Goal: Task Accomplishment & Management: Use online tool/utility

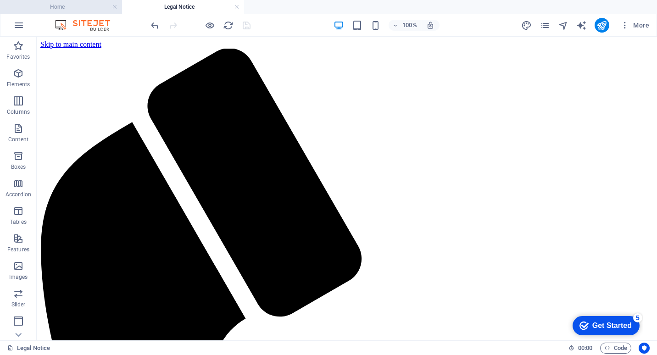
click at [78, 5] on h4 "Home" at bounding box center [61, 7] width 122 height 10
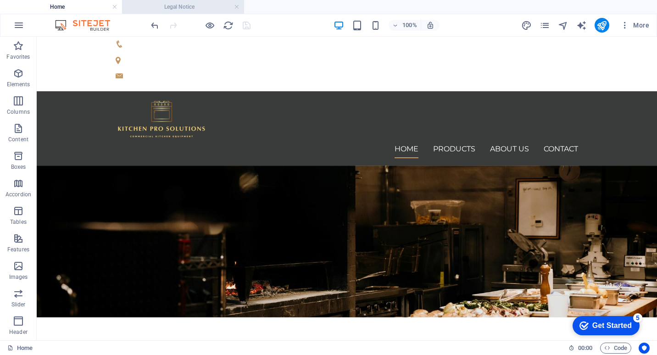
click at [190, 7] on h4 "Legal Notice" at bounding box center [183, 7] width 122 height 10
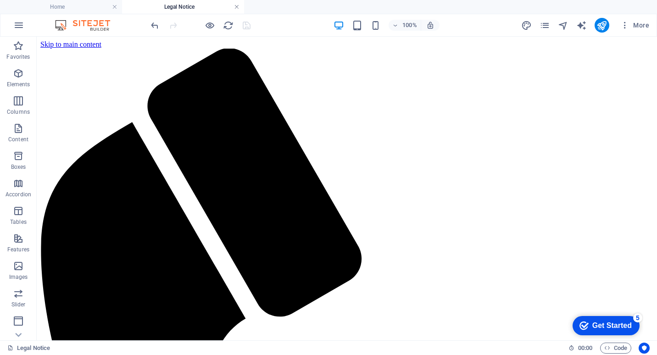
click at [237, 7] on link at bounding box center [237, 7] width 6 height 9
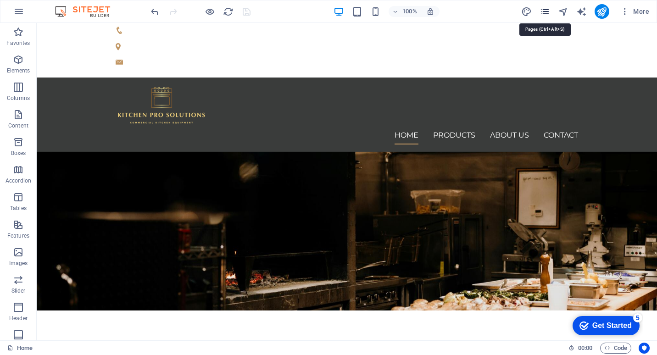
click at [546, 9] on icon "pages" at bounding box center [545, 11] width 11 height 11
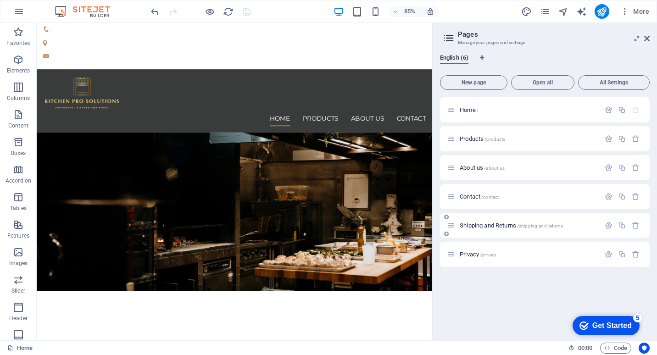
click at [495, 227] on span "Shipping and Returns /shipping-and-returns" at bounding box center [511, 225] width 103 height 7
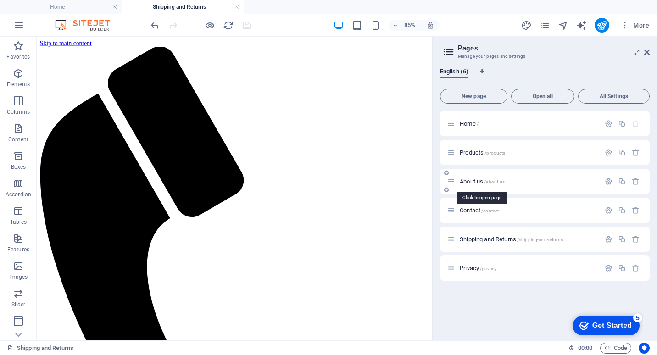
click at [474, 179] on span "About us /about-us" at bounding box center [482, 181] width 45 height 7
click at [360, 6] on link at bounding box center [359, 7] width 6 height 9
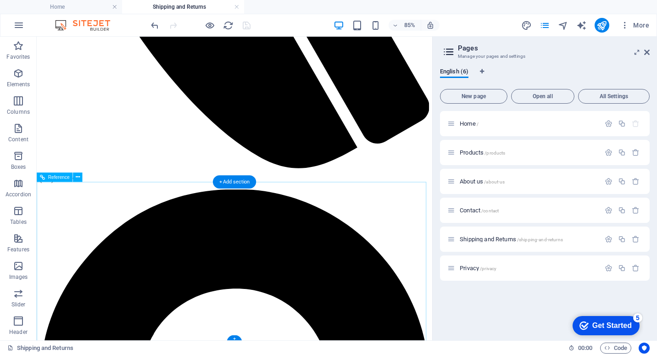
scroll to position [468, 0]
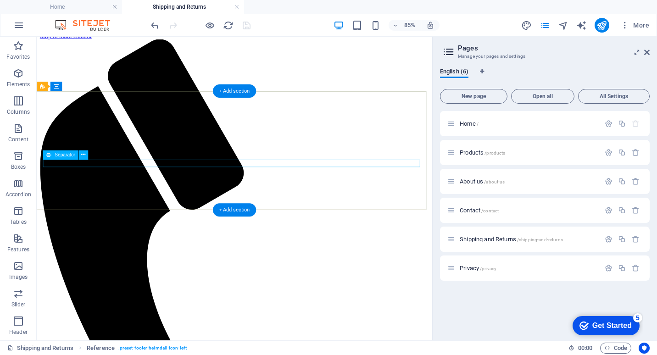
scroll to position [0, 0]
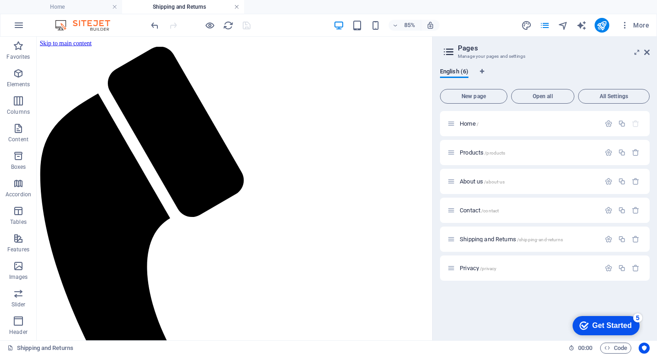
click at [236, 8] on link at bounding box center [237, 7] width 6 height 9
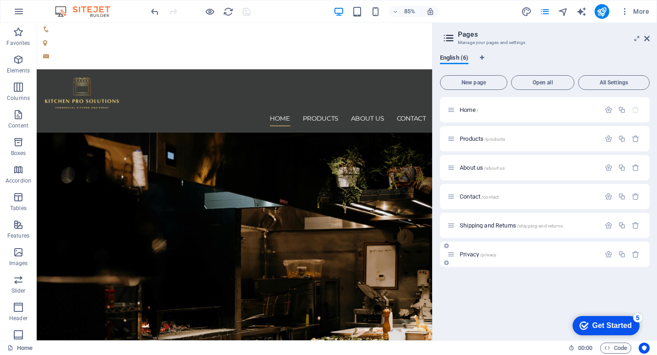
click at [472, 252] on span "Privacy /privacy" at bounding box center [478, 254] width 37 height 7
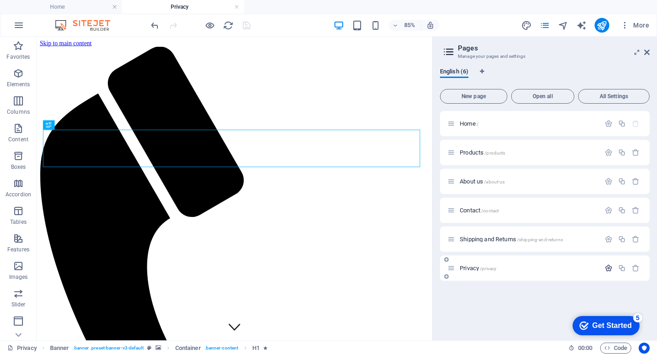
click at [608, 268] on icon "button" at bounding box center [609, 268] width 8 height 8
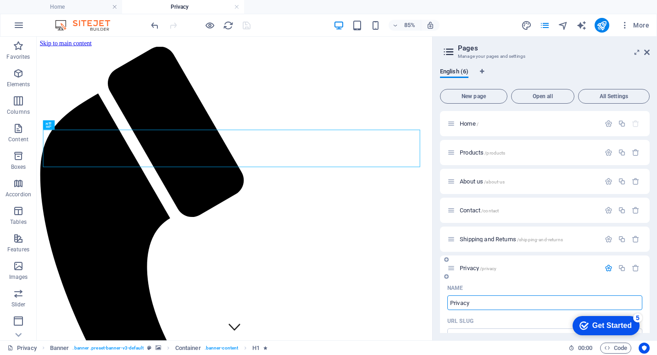
scroll to position [46, 0]
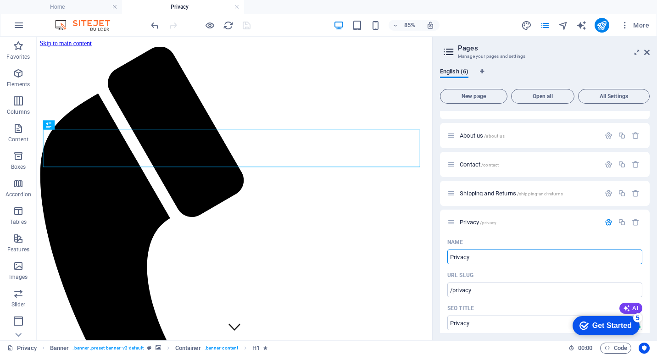
drag, startPoint x: 525, startPoint y: 290, endPoint x: 497, endPoint y: 297, distance: 28.9
click at [484, 256] on input "Privacy" at bounding box center [544, 257] width 195 height 15
drag, startPoint x: 482, startPoint y: 255, endPoint x: 449, endPoint y: 256, distance: 33.0
click at [449, 256] on input "Privacy" at bounding box center [544, 257] width 195 height 15
type input "Terms & Co"
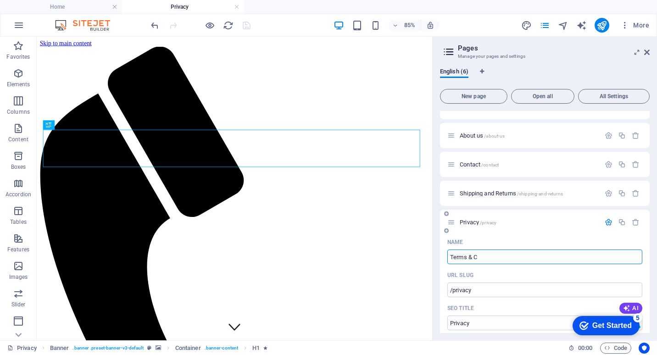
type input "/terms-c"
type input "Terms & C"
type input "Terms & Condition"
type input "/terms-condition"
type input "Terms & Condition"
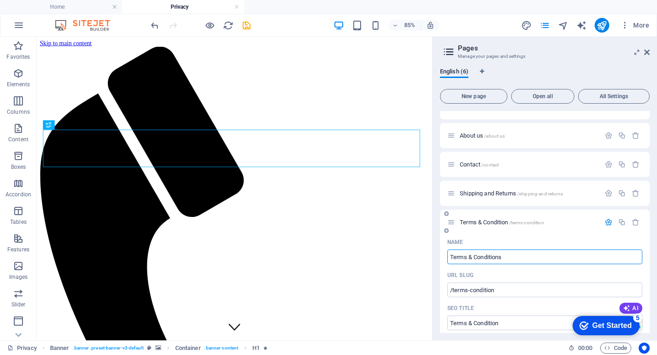
type input "Terms & Conditions"
type input "/terms-conditions"
type input "Terms & Conditions"
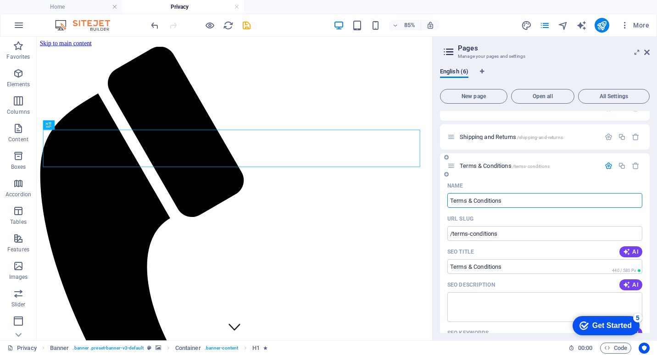
scroll to position [138, 0]
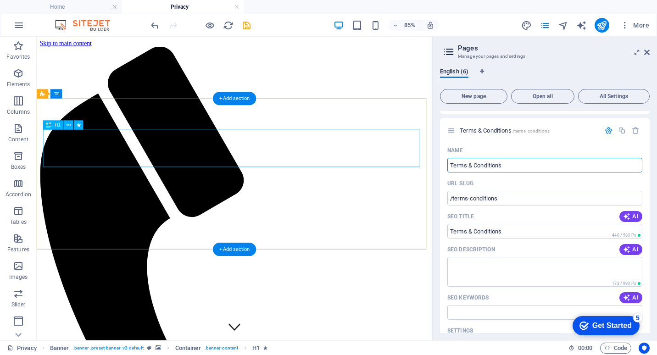
type input "Terms & Conditions"
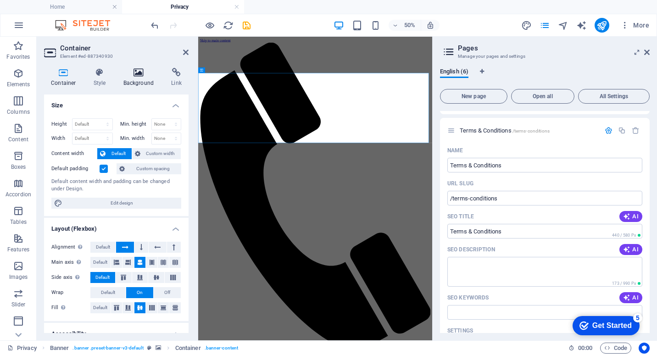
click at [143, 77] on icon at bounding box center [139, 72] width 45 height 9
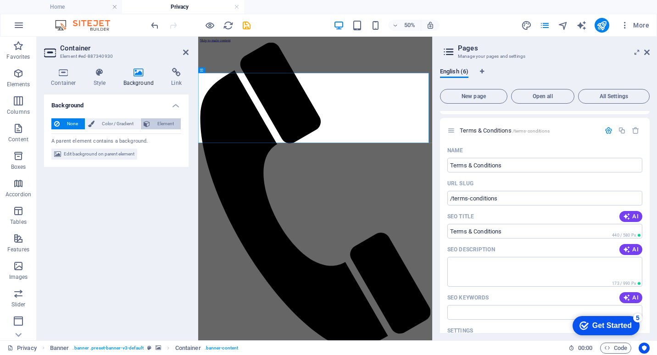
click at [161, 123] on span "Element" at bounding box center [165, 123] width 25 height 11
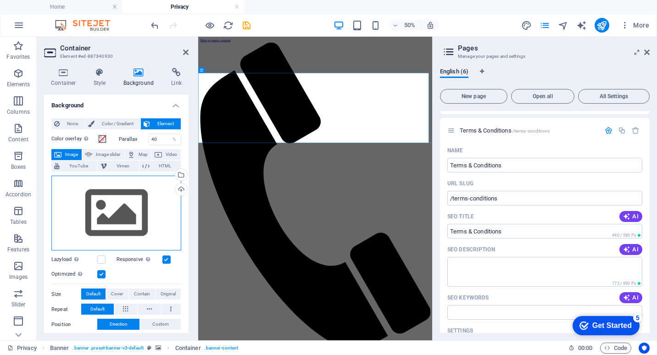
click at [136, 206] on div "Drag files here, click to choose files or select files from Files or our free s…" at bounding box center [116, 213] width 130 height 75
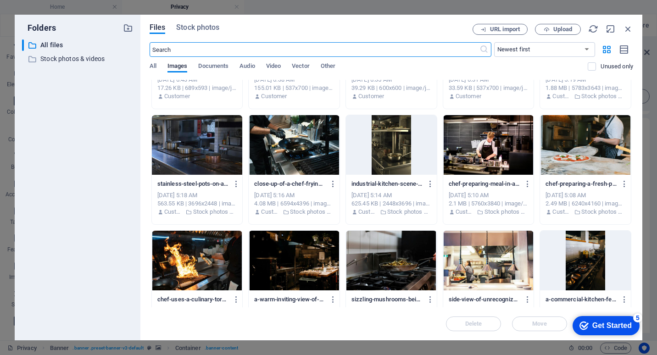
scroll to position [321, 0]
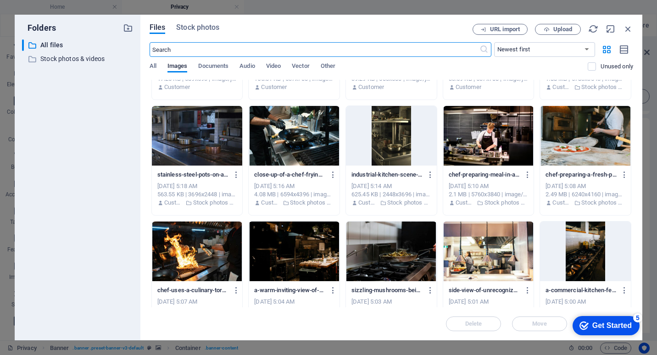
click at [291, 261] on div at bounding box center [294, 252] width 91 height 60
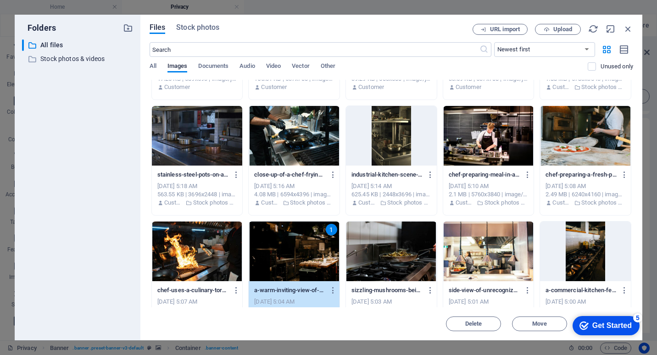
click at [291, 261] on div "1" at bounding box center [294, 252] width 91 height 60
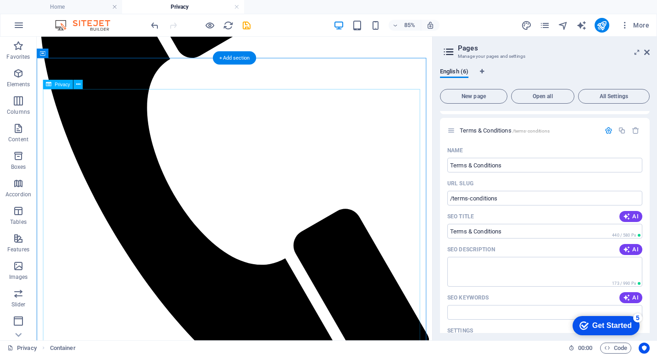
scroll to position [0, 0]
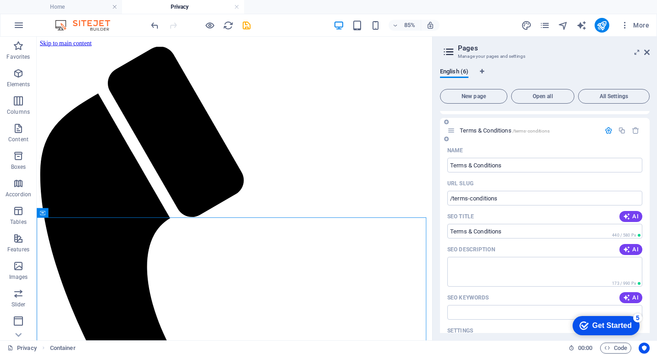
click at [610, 128] on icon "button" at bounding box center [609, 131] width 8 height 8
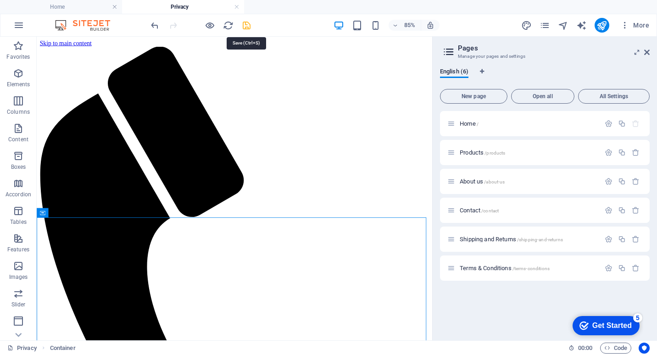
click at [249, 24] on icon "save" at bounding box center [246, 25] width 11 height 11
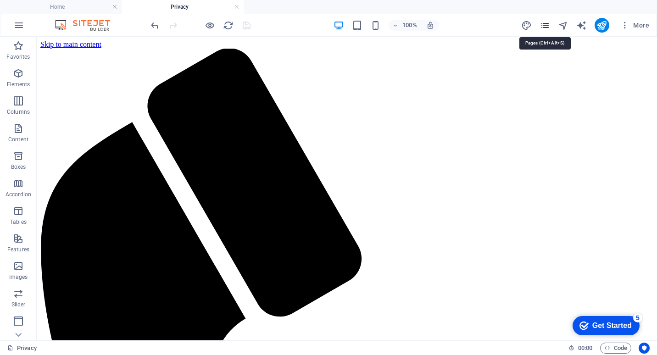
click at [548, 24] on icon "pages" at bounding box center [545, 25] width 11 height 11
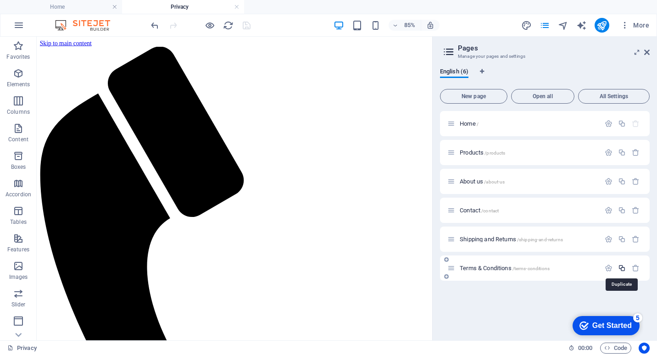
click at [624, 269] on icon "button" at bounding box center [622, 268] width 8 height 8
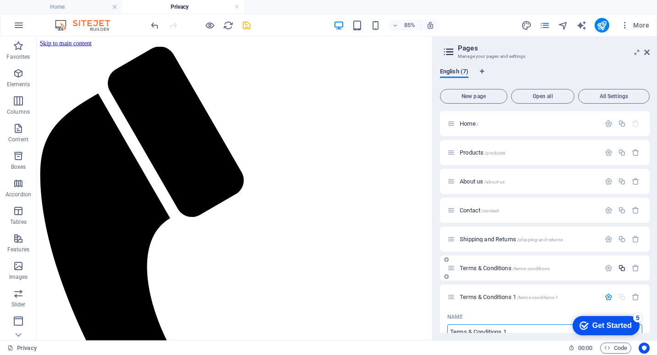
scroll to position [6, 0]
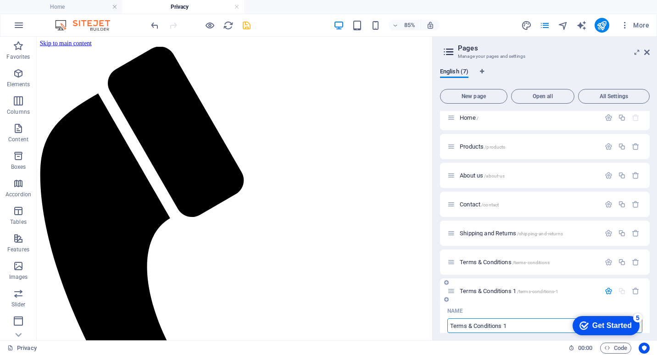
click at [607, 290] on icon "button" at bounding box center [609, 291] width 8 height 8
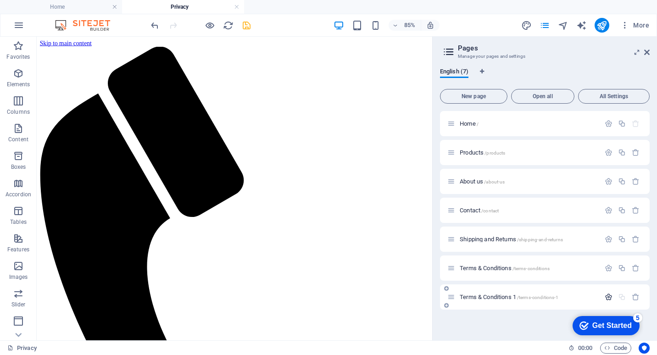
scroll to position [0, 0]
click at [608, 296] on icon "button" at bounding box center [609, 297] width 8 height 8
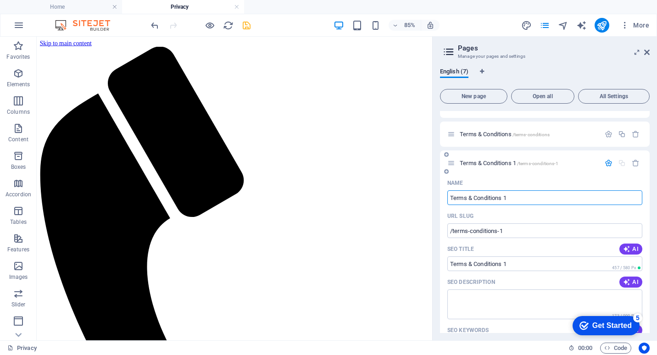
scroll to position [144, 0]
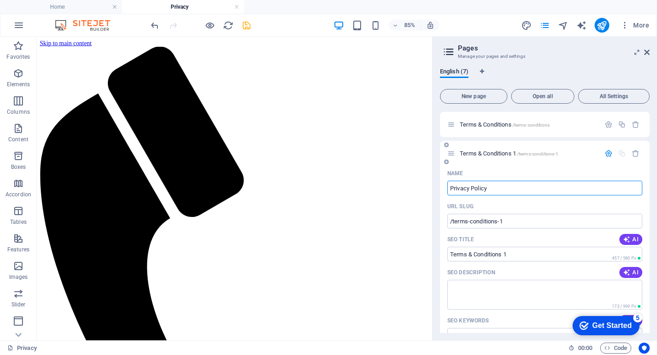
type input "Privacy Policy"
type input "/privacy-policy"
type input "Privacy Policy"
click at [607, 155] on icon "button" at bounding box center [609, 154] width 8 height 8
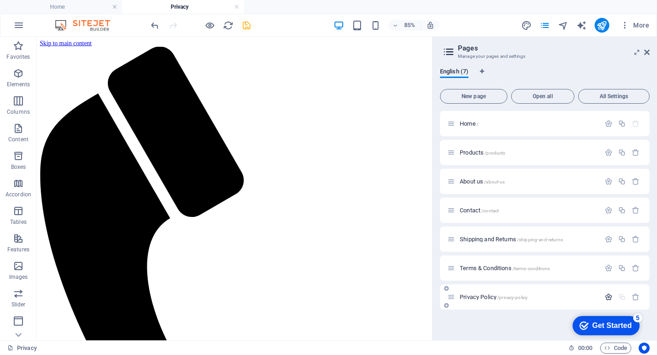
scroll to position [0, 0]
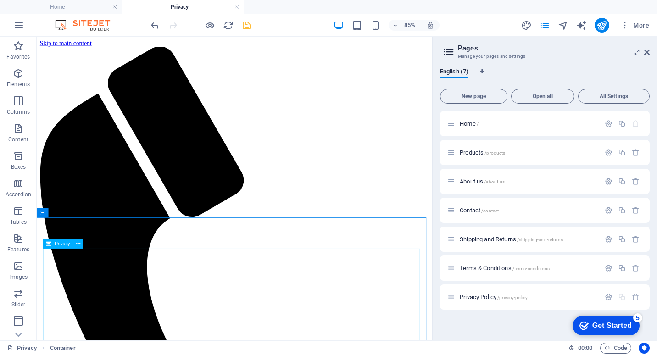
click at [65, 245] on span "Privacy" at bounding box center [62, 243] width 15 height 5
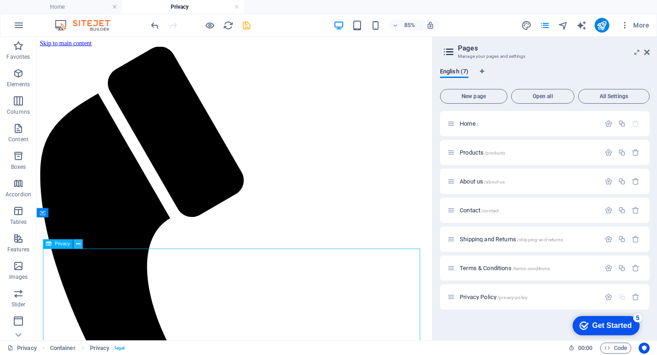
click at [79, 246] on icon at bounding box center [78, 244] width 4 height 8
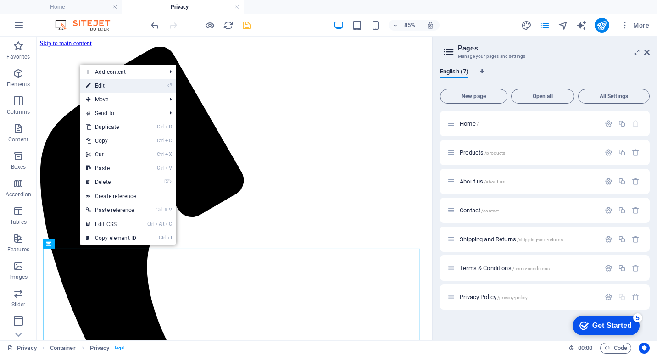
click at [146, 83] on li "⏎ Edit" at bounding box center [128, 86] width 96 height 14
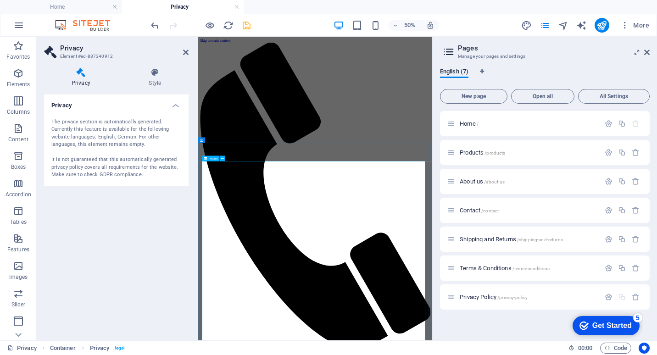
click at [188, 51] on icon at bounding box center [186, 52] width 6 height 7
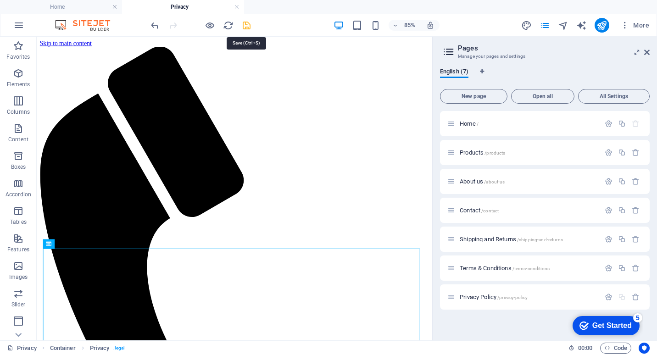
click at [247, 26] on icon "save" at bounding box center [246, 25] width 11 height 11
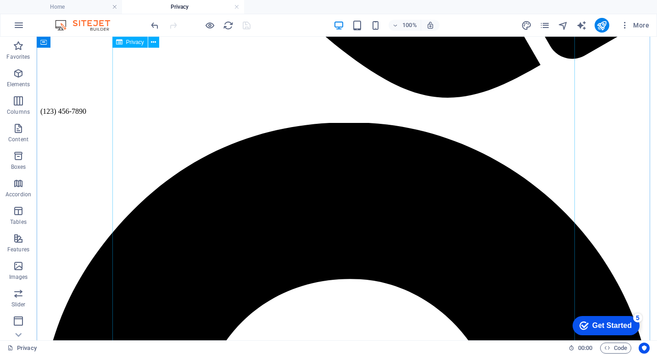
scroll to position [581, 0]
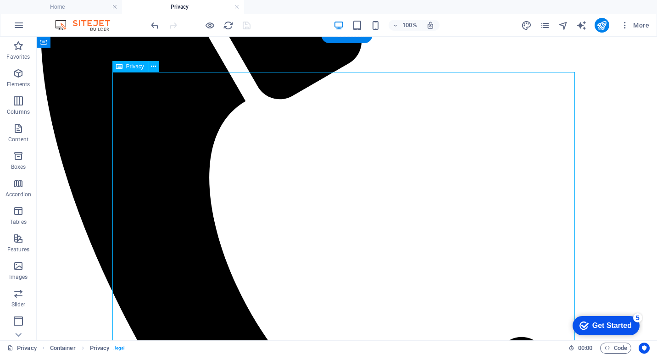
scroll to position [214, 0]
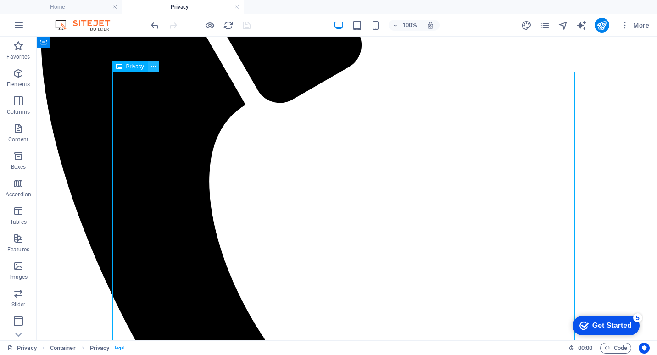
click at [156, 67] on icon at bounding box center [153, 67] width 5 height 10
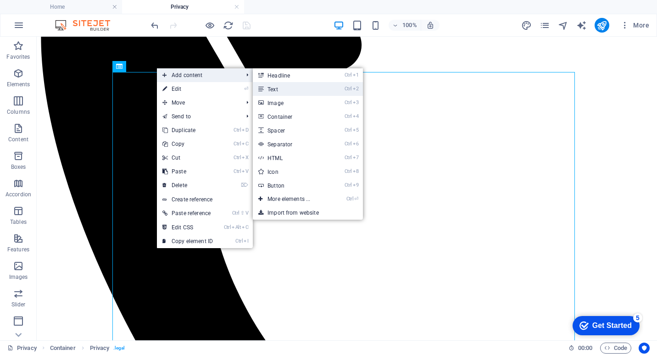
click at [271, 89] on link "Ctrl 2 Text" at bounding box center [291, 89] width 76 height 14
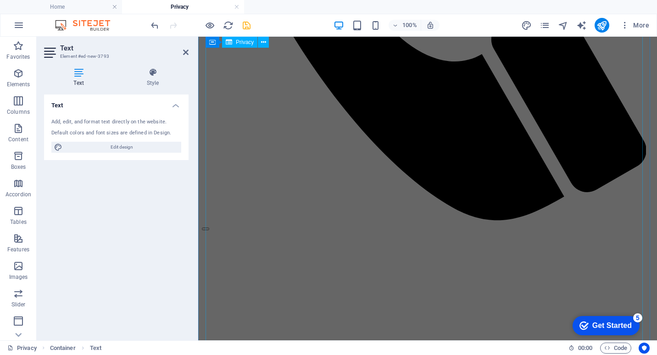
scroll to position [2099, 0]
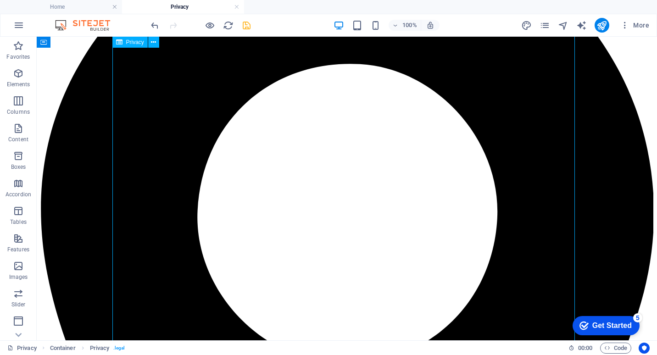
scroll to position [750, 0]
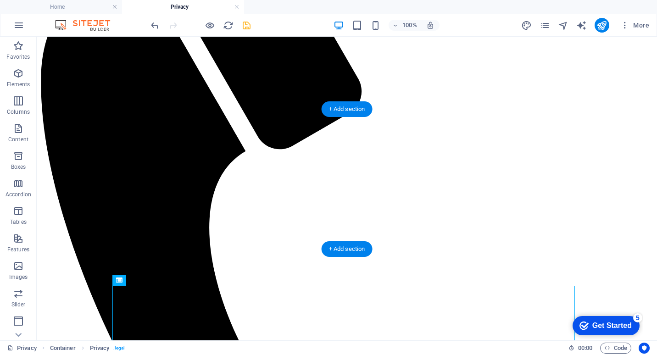
scroll to position [184, 0]
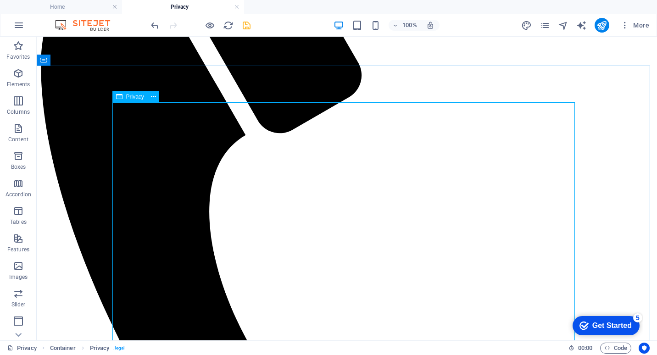
click at [132, 99] on span "Privacy" at bounding box center [135, 97] width 18 height 6
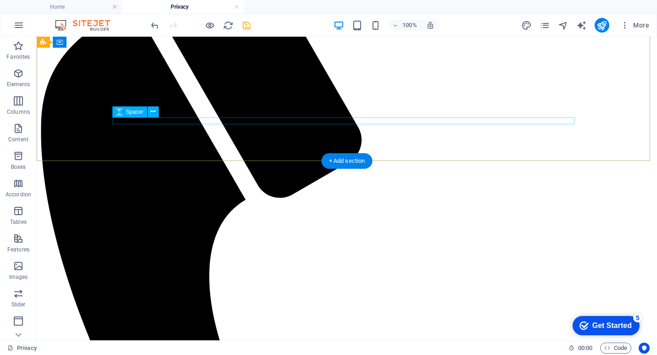
scroll to position [88, 0]
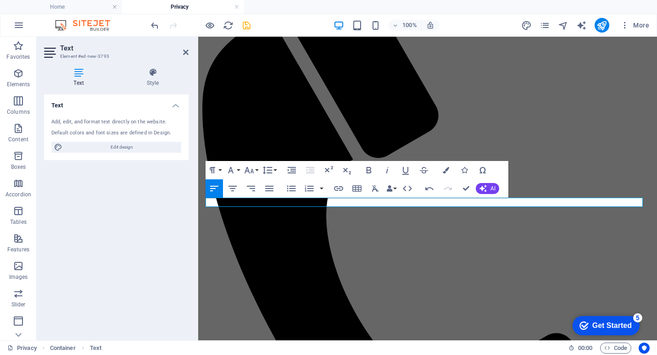
drag, startPoint x: 288, startPoint y: 203, endPoint x: 162, endPoint y: 195, distance: 126.4
click at [446, 171] on icon "button" at bounding box center [446, 170] width 6 height 6
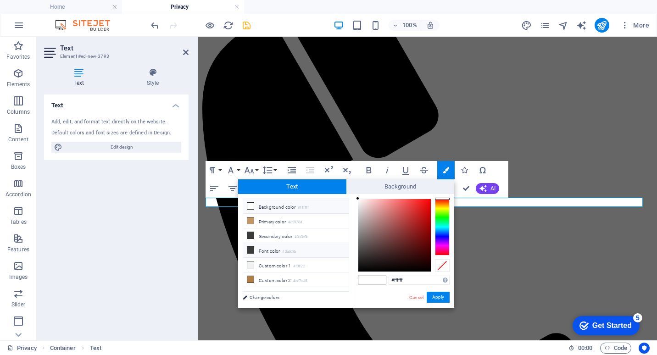
click at [255, 249] on li "Font color #3a3c3b" at bounding box center [296, 250] width 106 height 15
type input "#3a3c3b"
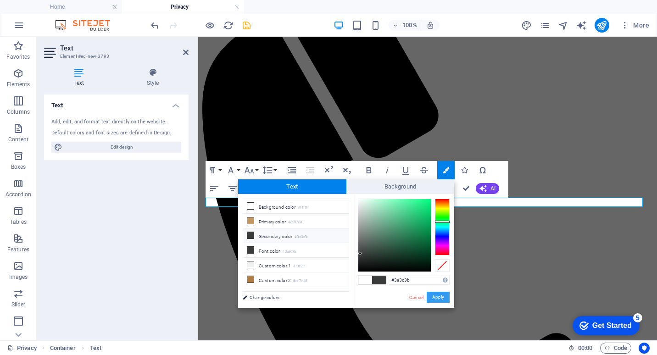
drag, startPoint x: 443, startPoint y: 296, endPoint x: 244, endPoint y: 255, distance: 203.7
click at [443, 296] on button "Apply" at bounding box center [438, 297] width 23 height 11
